Goal: Transaction & Acquisition: Purchase product/service

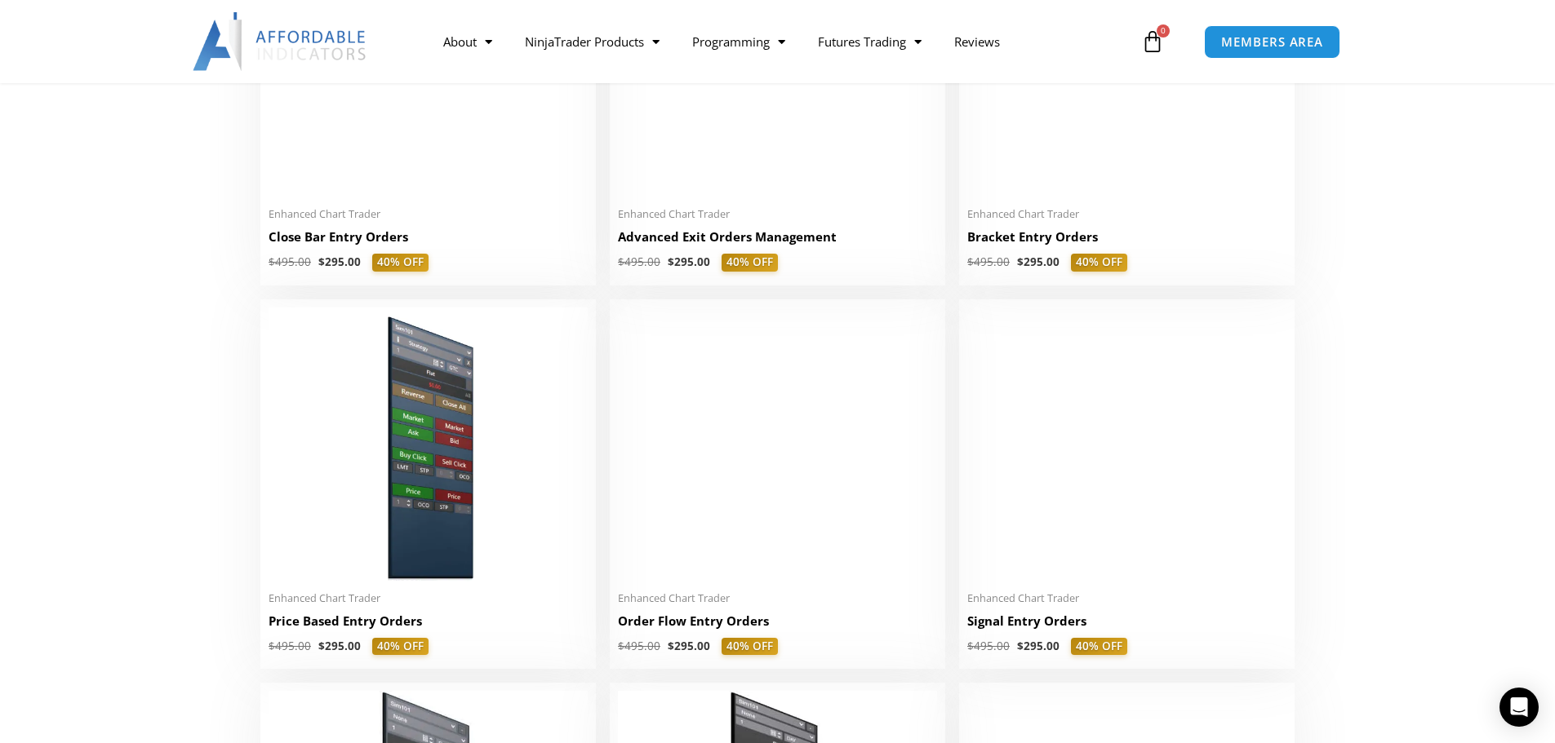
scroll to position [1306, 0]
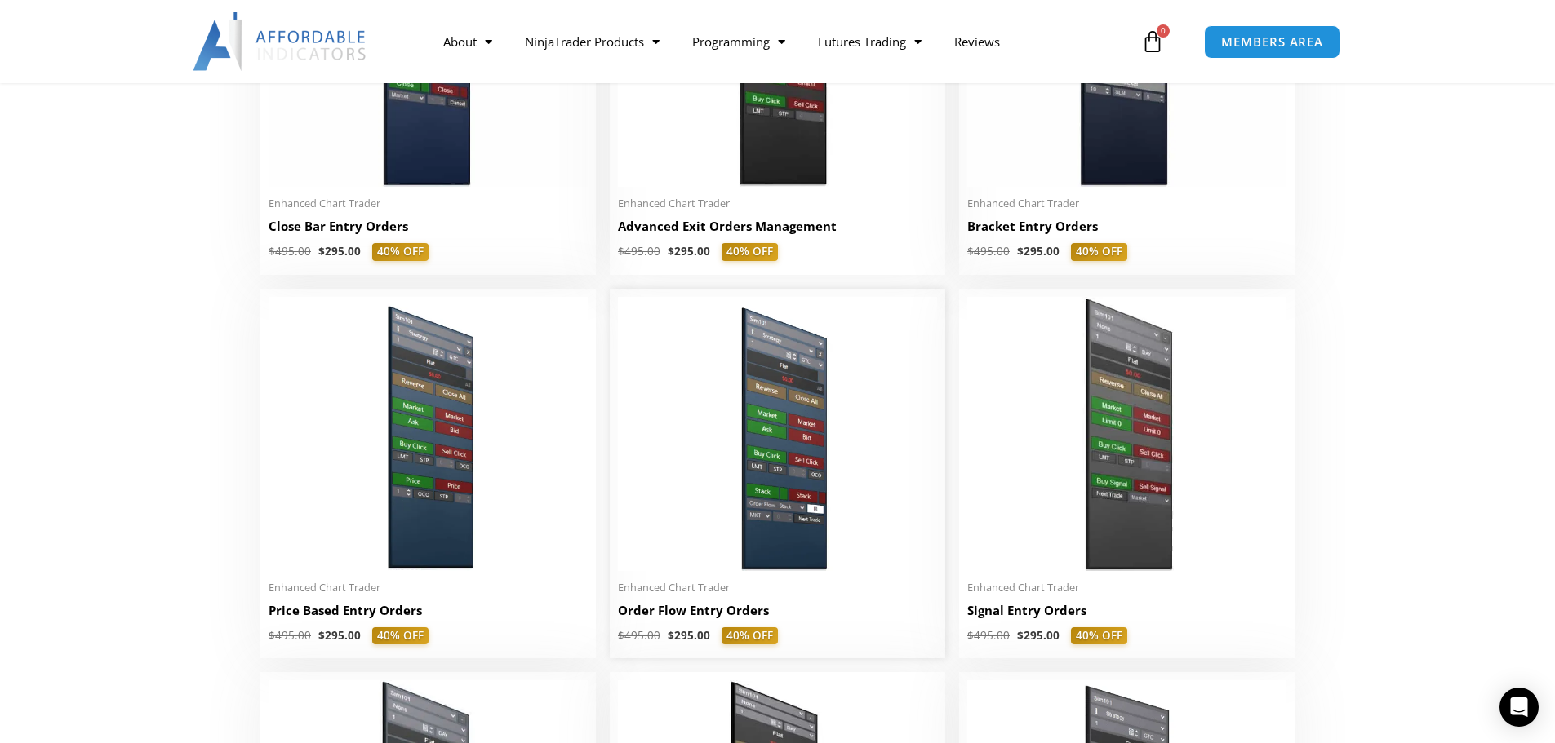
click at [786, 380] on img at bounding box center [777, 434] width 319 height 274
